Goal: Participate in discussion: Engage in conversation with other users on a specific topic

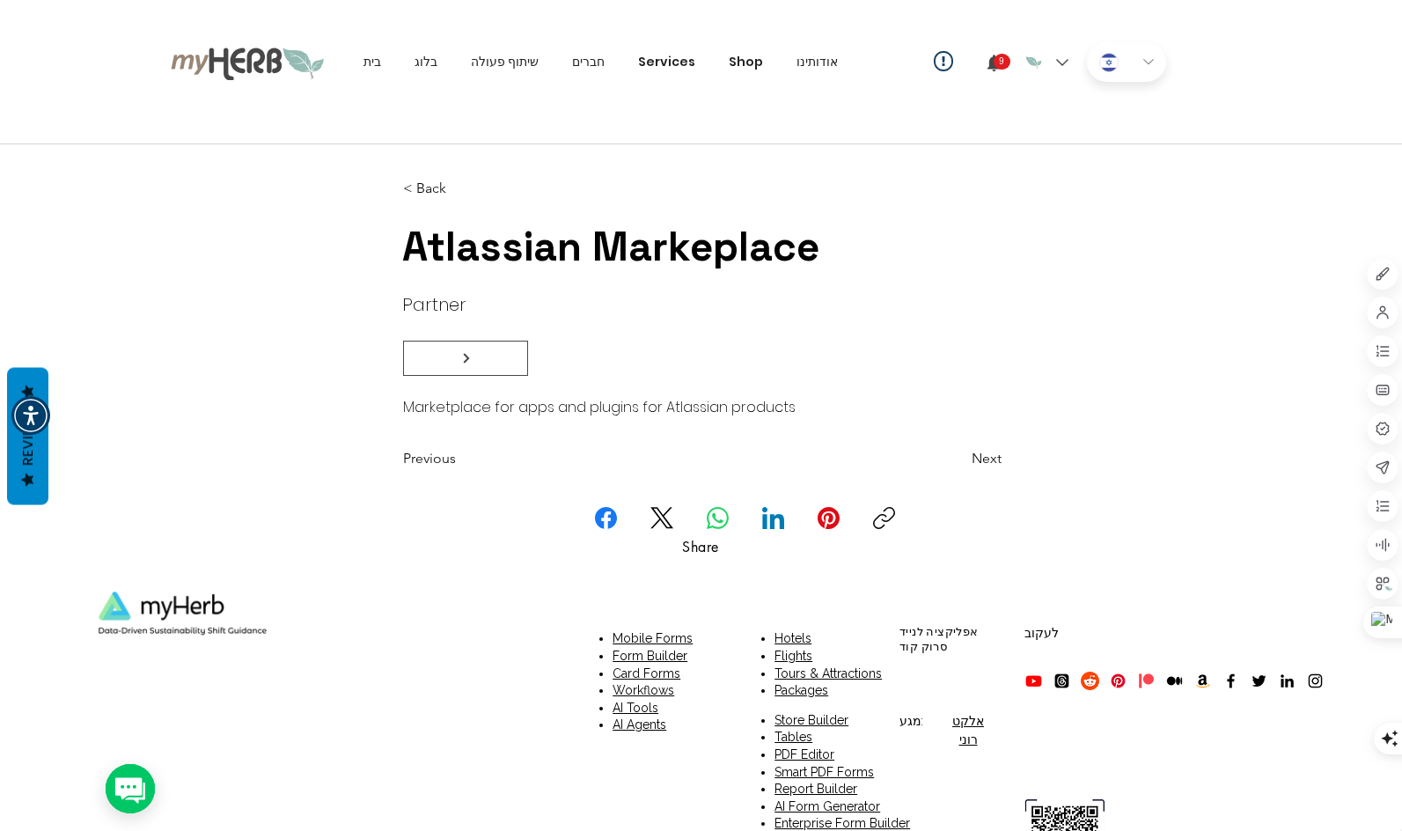
click at [1001, 55] on icon "9 התראות" at bounding box center [994, 63] width 18 height 18
click at [1140, 65] on div "HE" at bounding box center [1126, 62] width 79 height 40
click at [1153, 68] on div "HE" at bounding box center [1126, 62] width 79 height 40
click at [1154, 66] on div "HE" at bounding box center [1126, 62] width 79 height 40
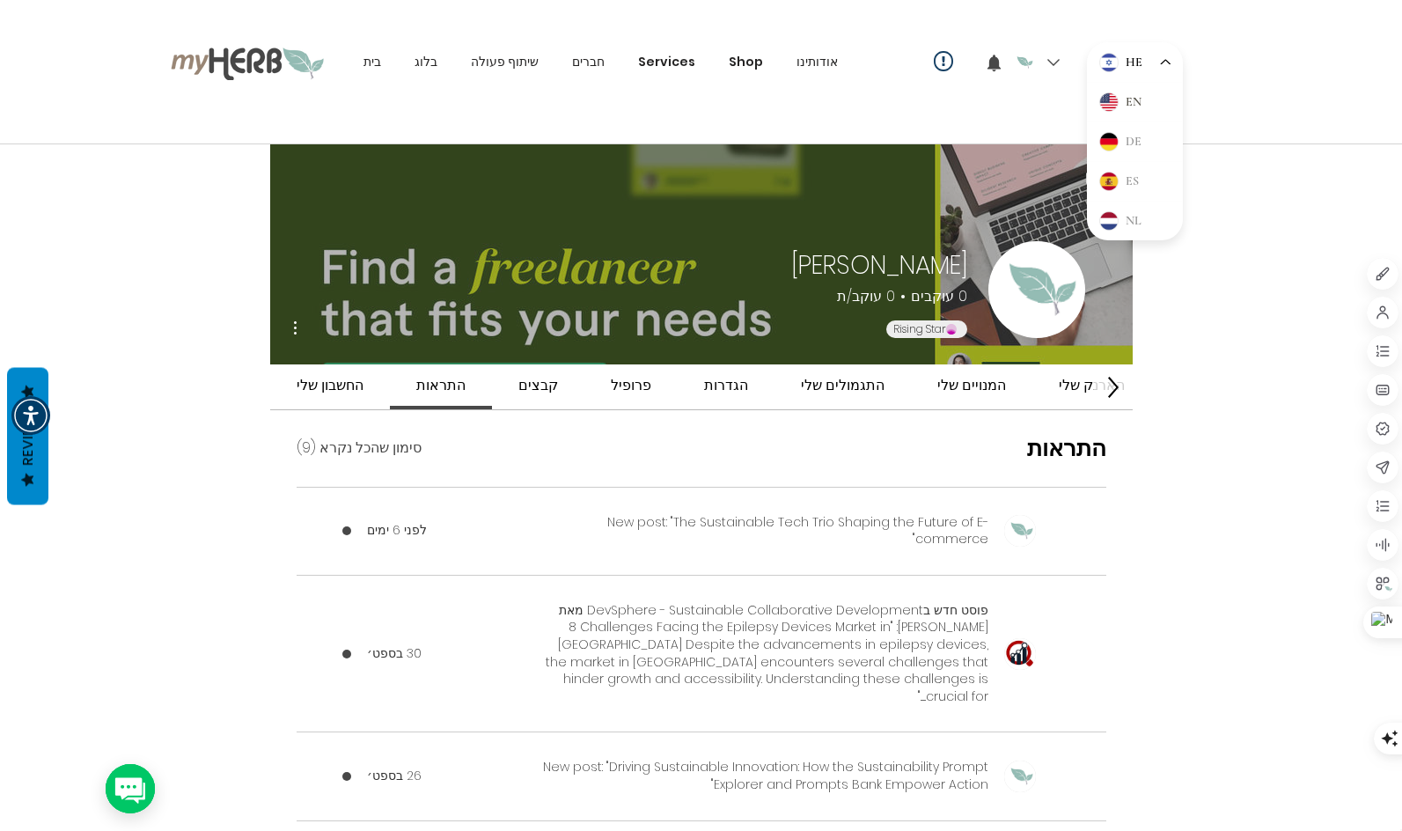
click at [1120, 103] on div "EN" at bounding box center [1135, 102] width 96 height 40
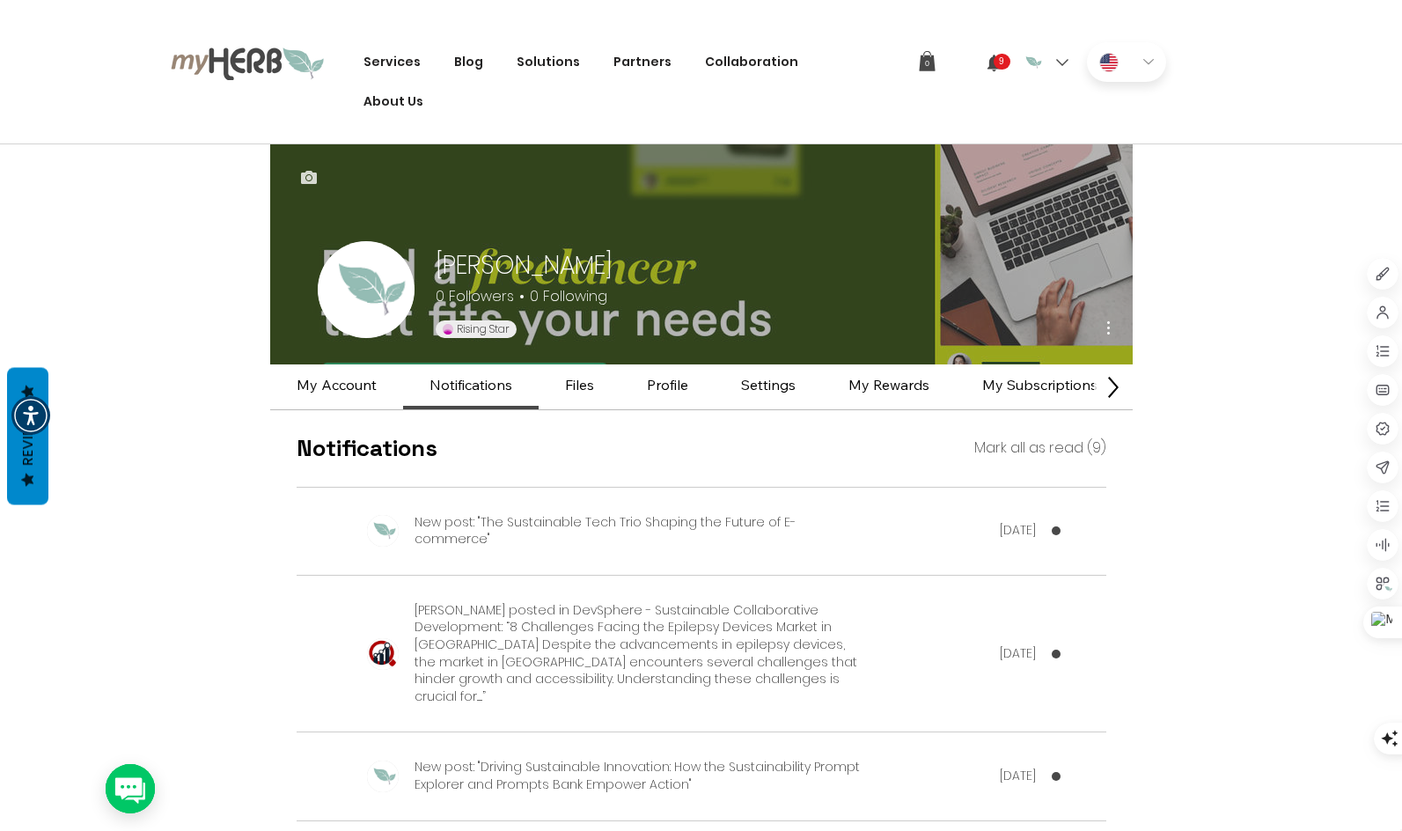
click at [998, 60] on icon "9 Notifications" at bounding box center [993, 63] width 13 height 17
drag, startPoint x: 396, startPoint y: 747, endPoint x: 144, endPoint y: 860, distance: 275.8
drag, startPoint x: 144, startPoint y: 860, endPoint x: 798, endPoint y: 444, distance: 774.6
click at [798, 444] on div "Notifications Mark all as read (9)" at bounding box center [702, 448] width 810 height 76
click at [729, 621] on span "[PERSON_NAME] posted in DevSphere - Sustainable Collaborative Development: “8 C…" at bounding box center [636, 653] width 443 height 104
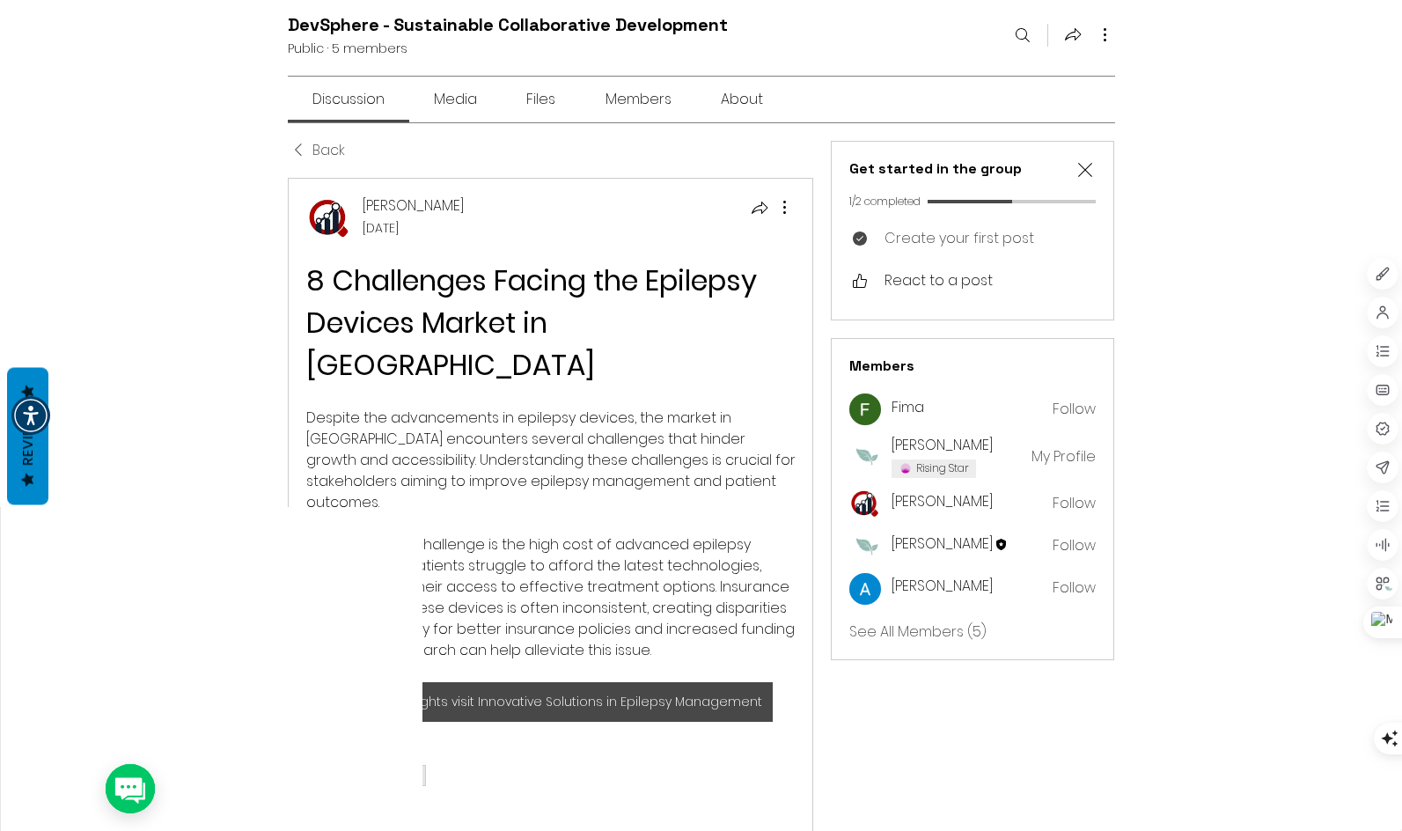
scroll to position [352, 0]
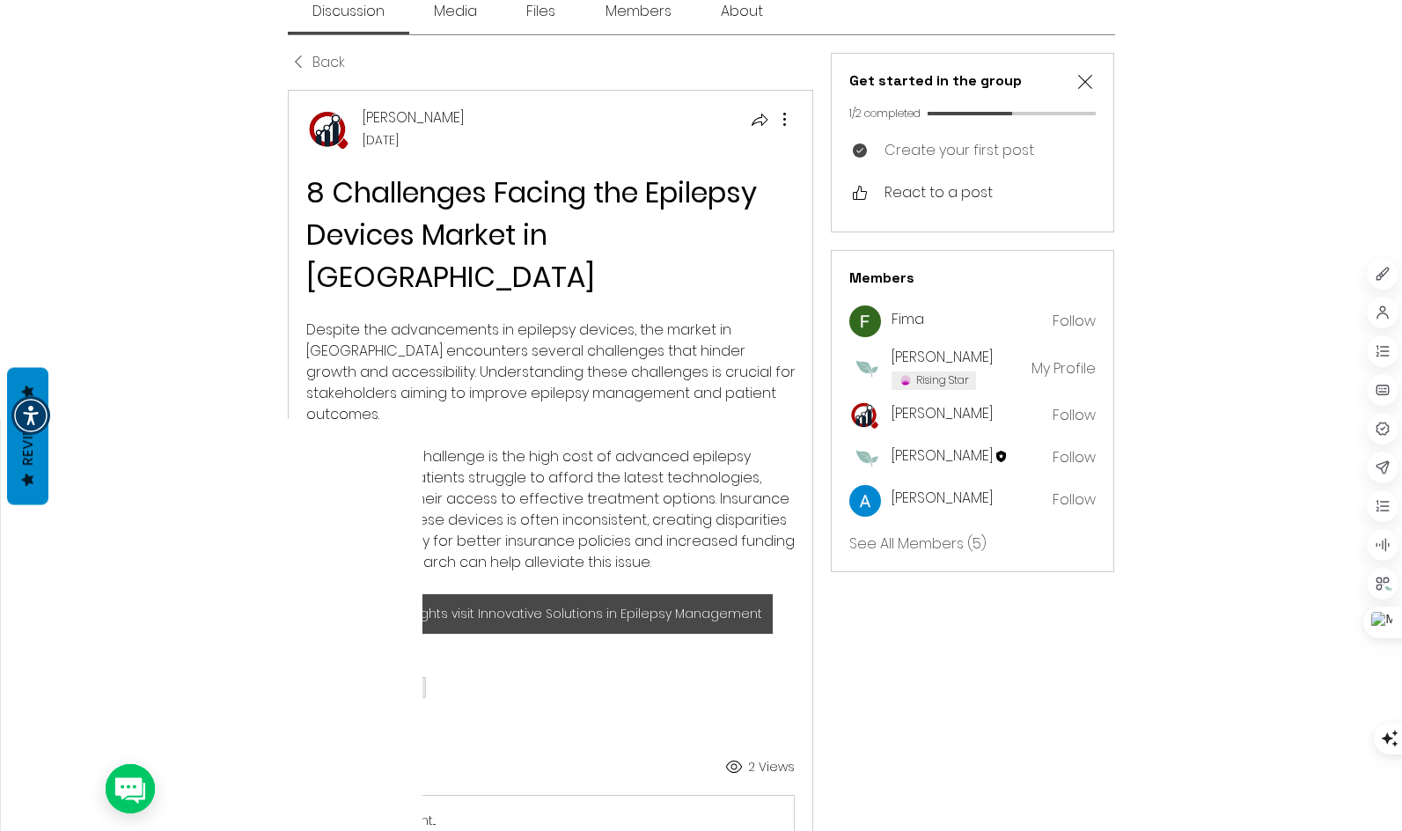
click at [619, 605] on div "For more insights visit Innovative Solutions in Epilepsy Management" at bounding box center [550, 614] width 424 height 18
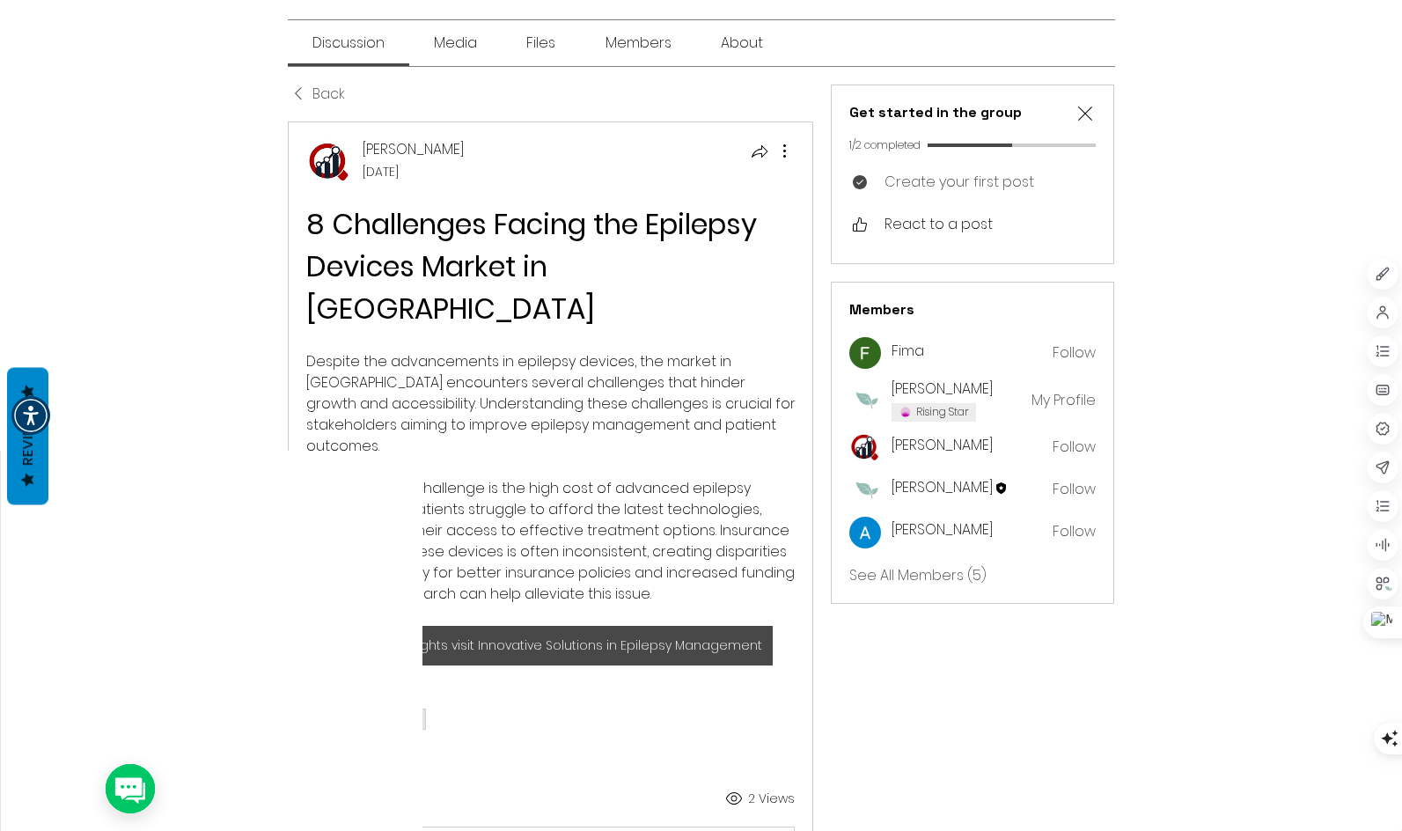
scroll to position [364, 0]
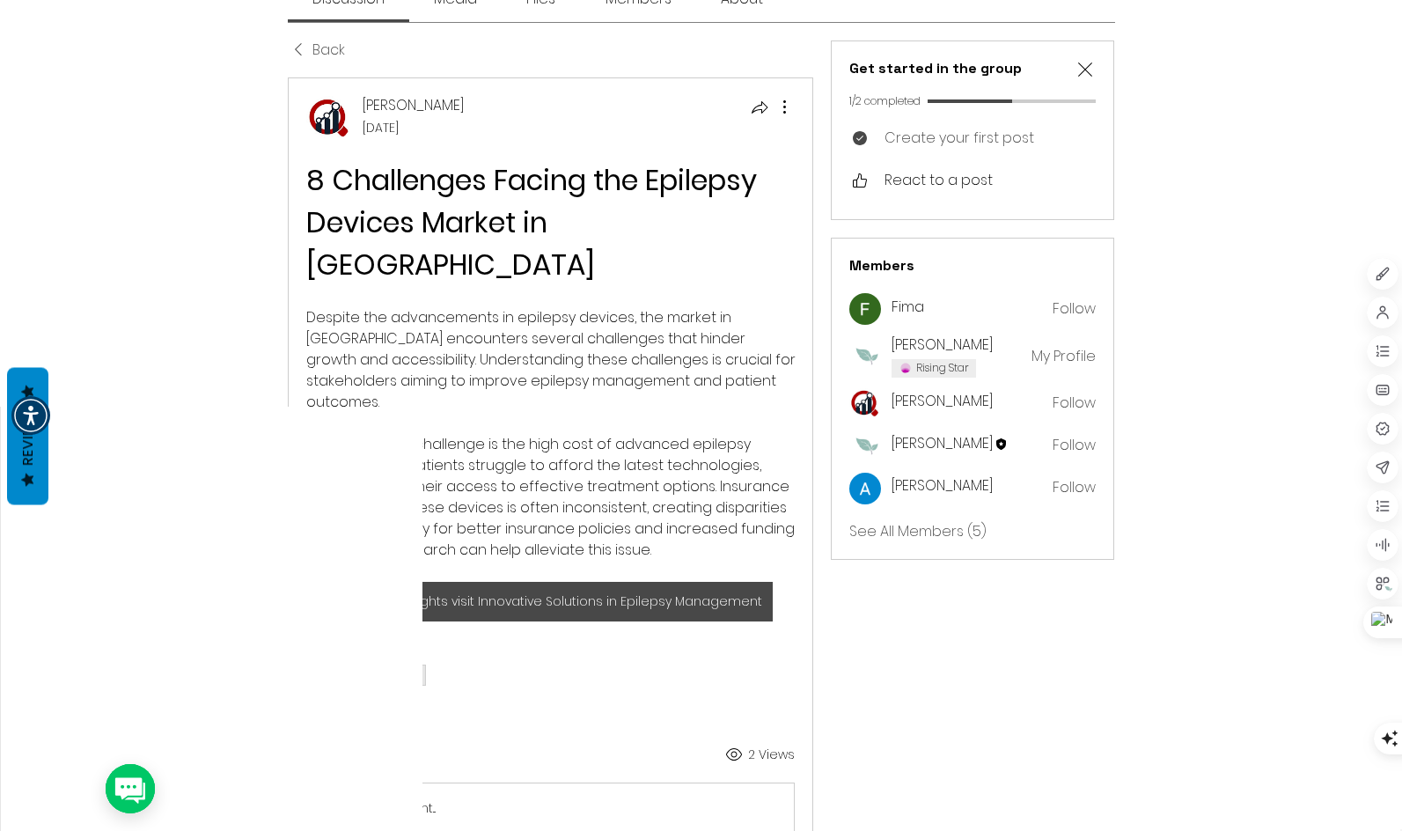
click at [398, 434] on span "One significant challenge is the high cost of advanced epilepsy devices. Many p…" at bounding box center [552, 497] width 492 height 126
click at [1079, 357] on span "My Profile" at bounding box center [1064, 356] width 64 height 20
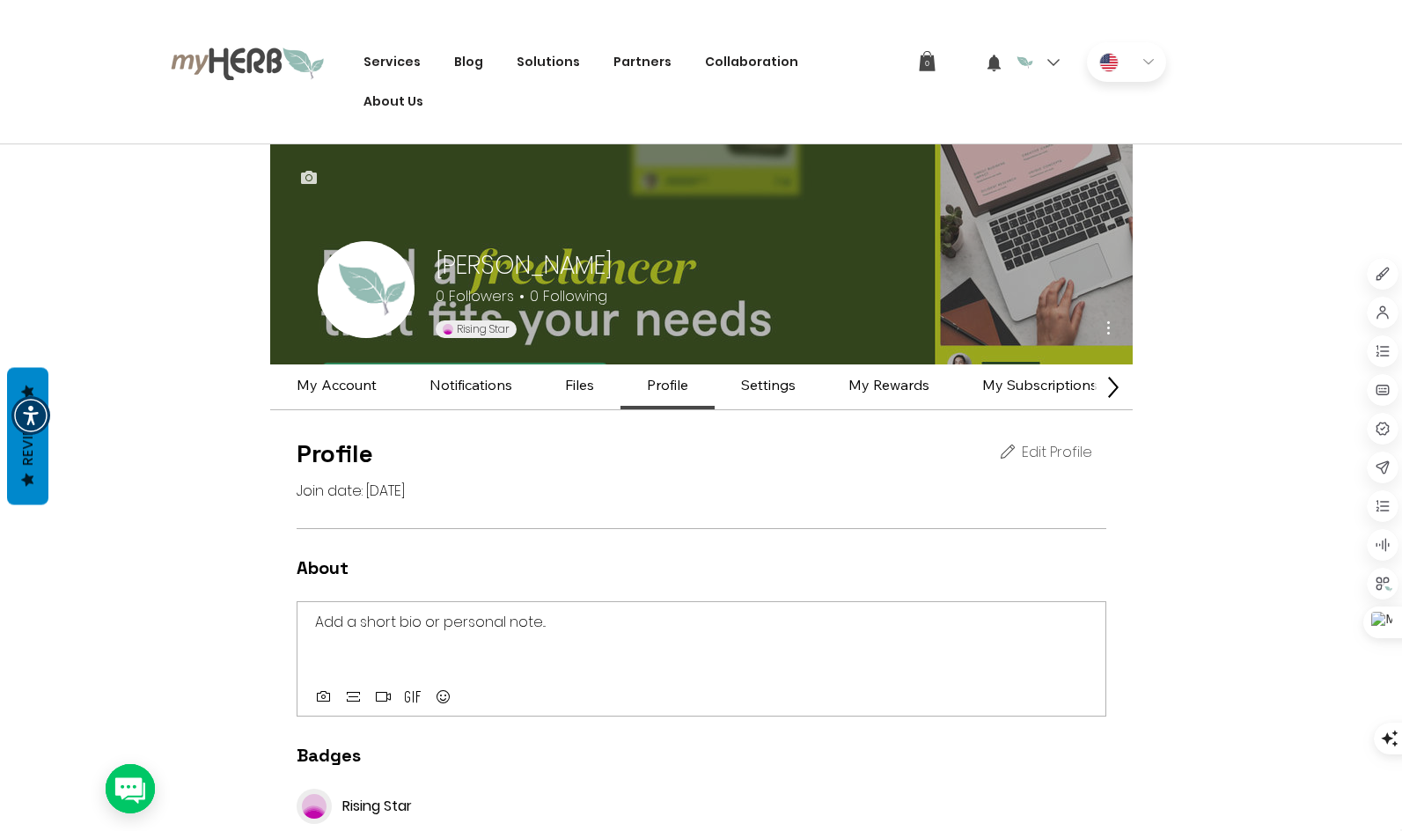
click at [865, 270] on div "[PERSON_NAME] 0 Followers 0 Following Rising Star More actions" at bounding box center [718, 241] width 801 height 194
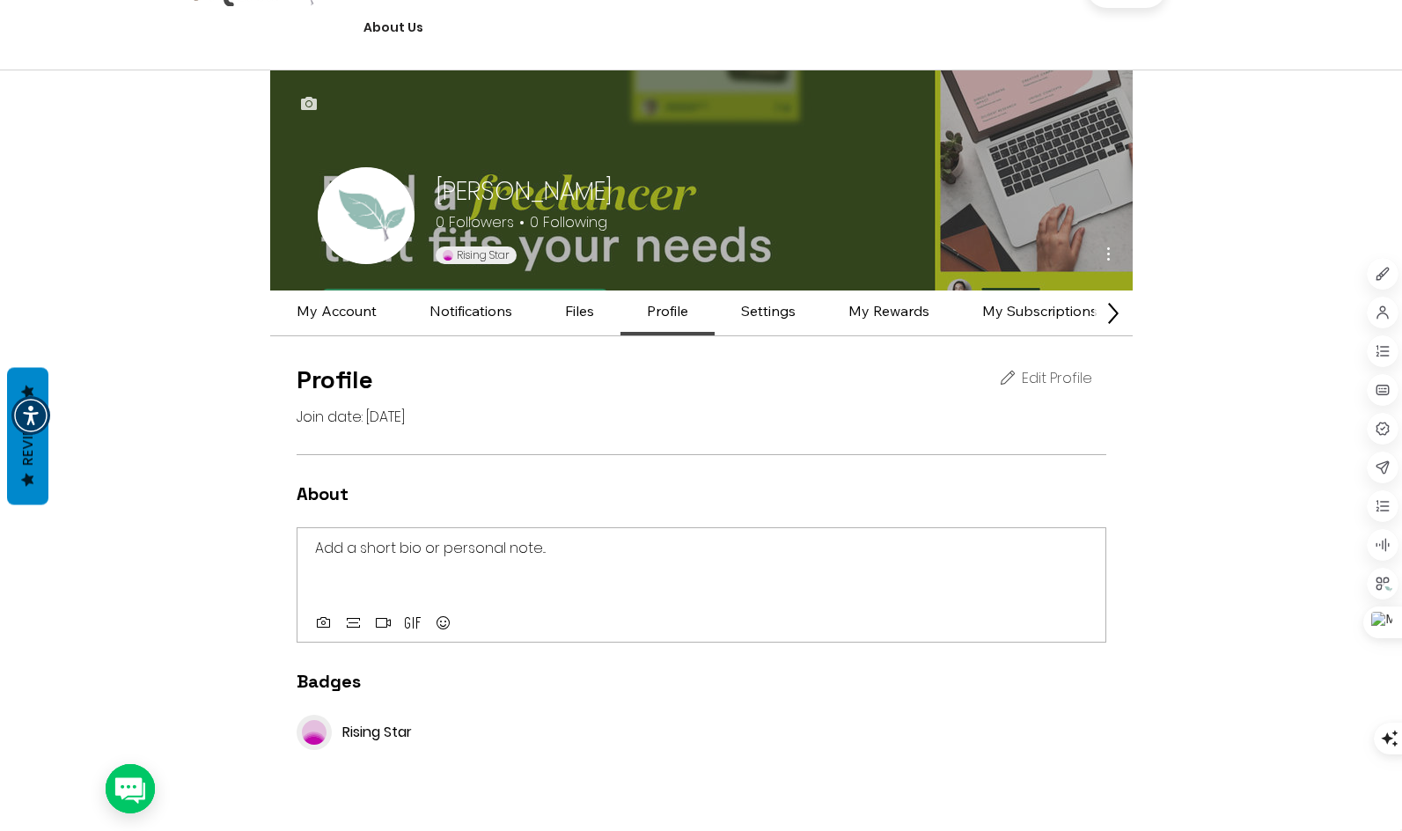
scroll to position [88, 0]
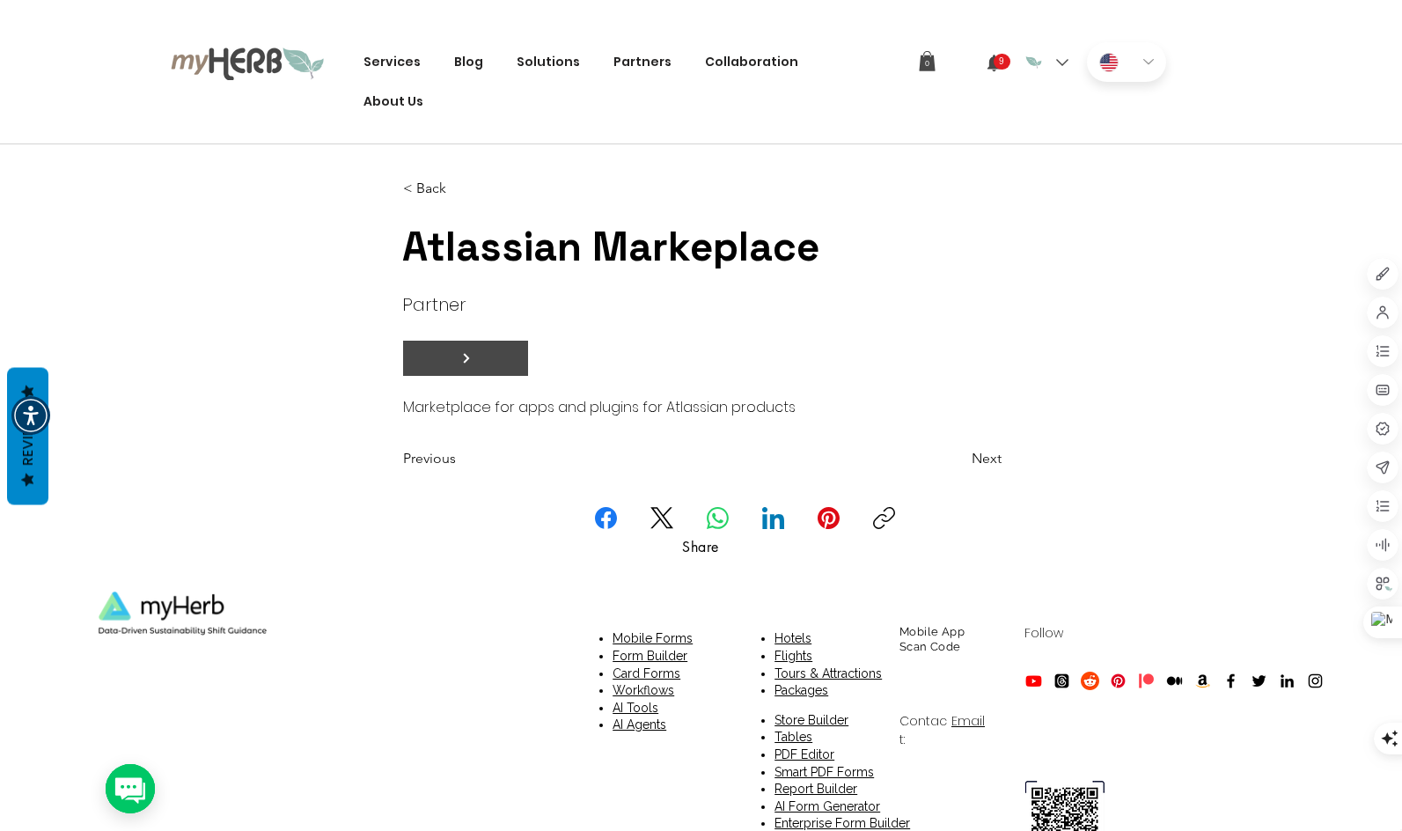
drag, startPoint x: 333, startPoint y: 181, endPoint x: 481, endPoint y: 369, distance: 238.8
click at [333, 181] on div "main content" at bounding box center [701, 310] width 1402 height 332
